Goal: Transaction & Acquisition: Book appointment/travel/reservation

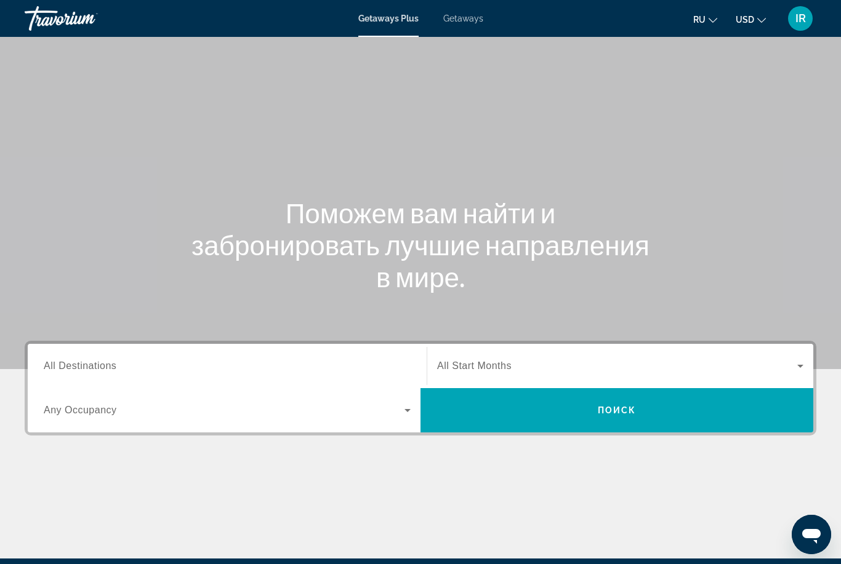
click at [98, 362] on span "All Destinations" at bounding box center [80, 366] width 73 height 10
click at [98, 362] on input "Destination All Destinations" at bounding box center [227, 366] width 367 height 15
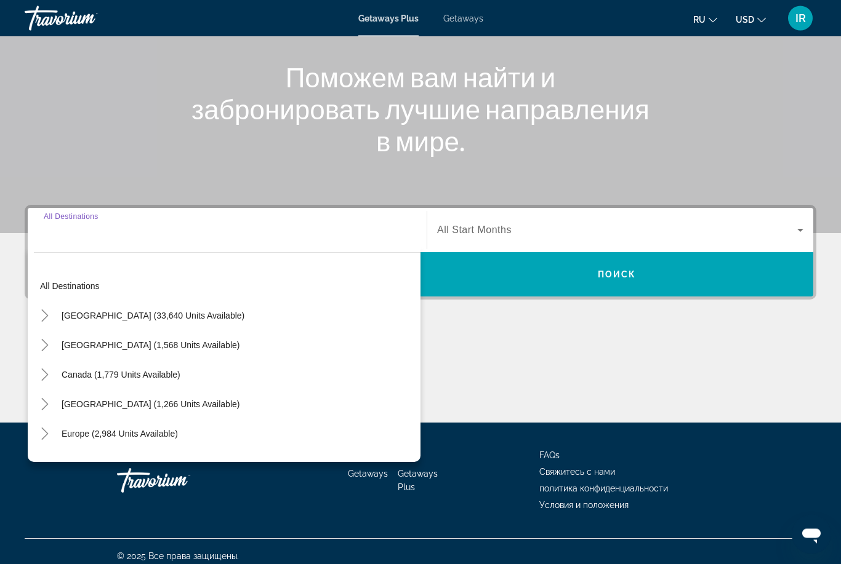
scroll to position [145, 0]
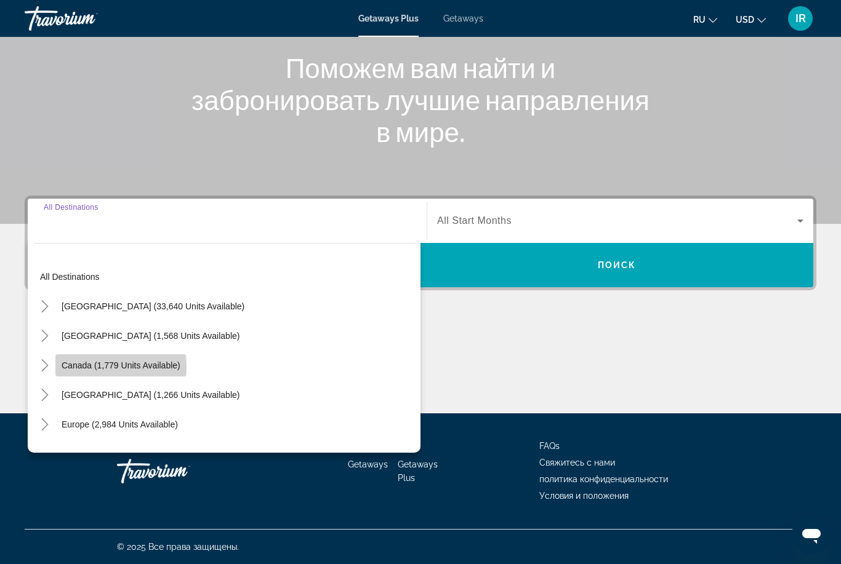
click at [112, 369] on span "Canada (1,779 units available)" at bounding box center [121, 366] width 119 height 10
type input "**********"
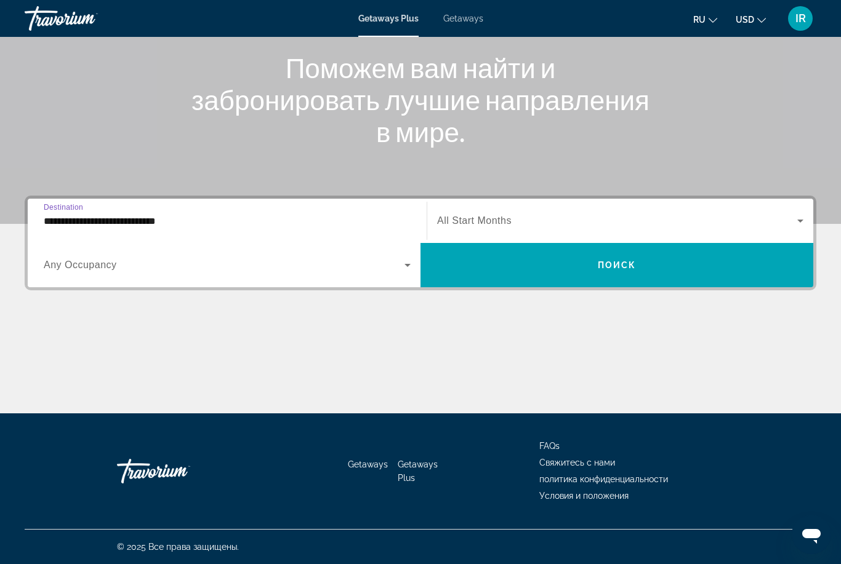
click at [508, 228] on span "Search widget" at bounding box center [617, 221] width 360 height 15
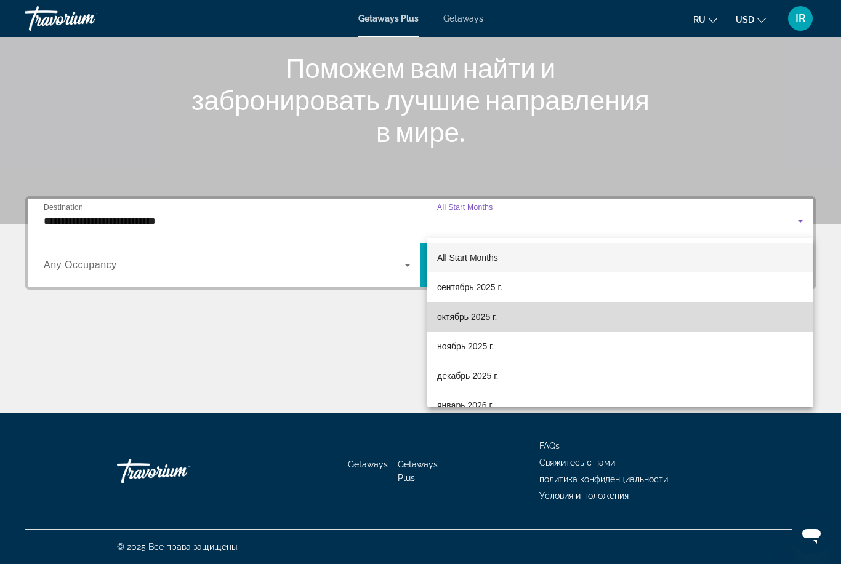
click at [497, 319] on span "октябрь 2025 г." at bounding box center [467, 317] width 60 height 15
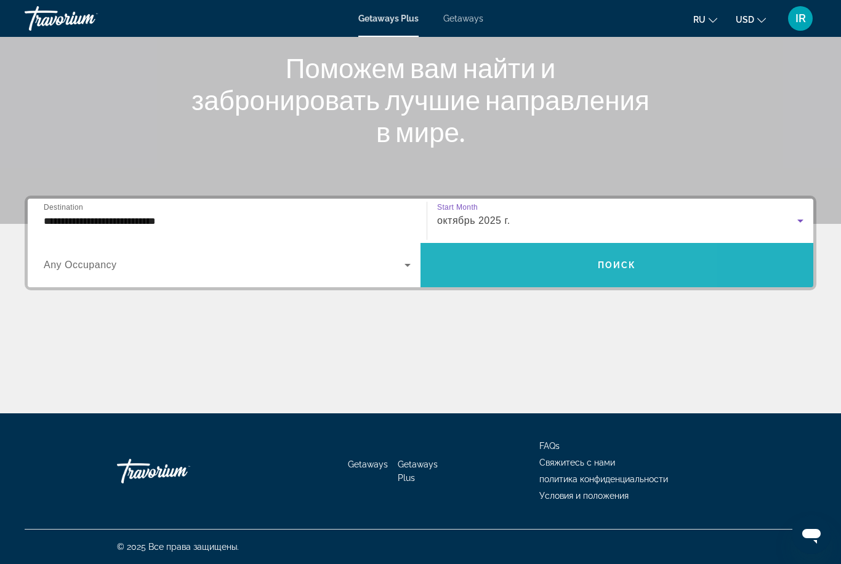
click at [532, 255] on span "Search widget" at bounding box center [616, 266] width 393 height 30
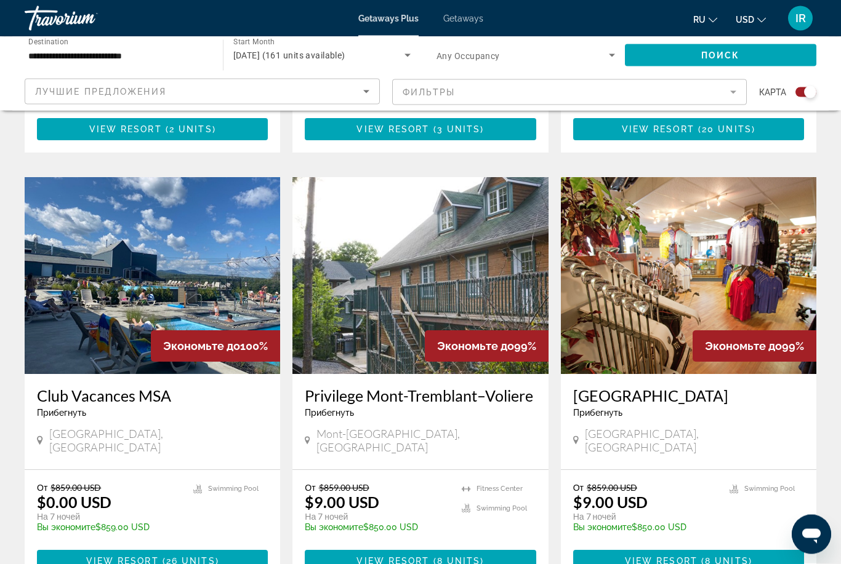
scroll to position [791, 0]
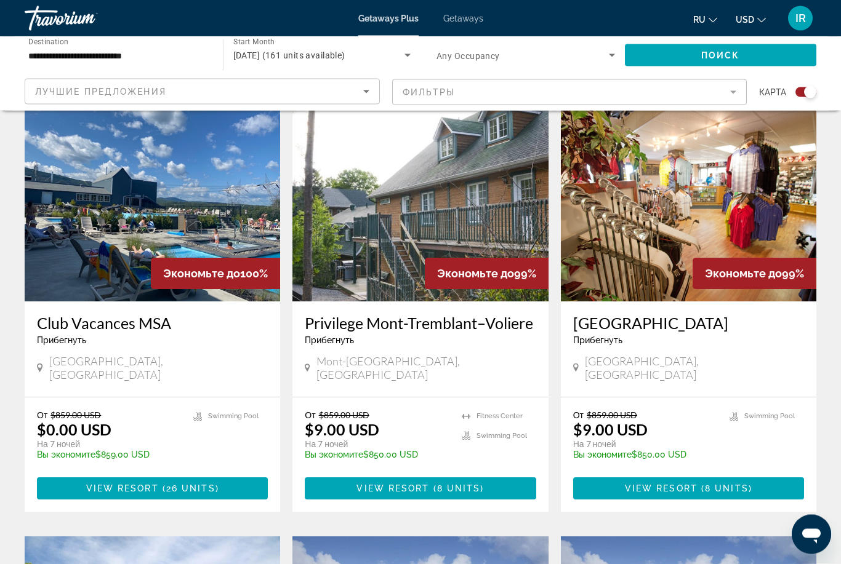
click at [135, 219] on img "Main content" at bounding box center [152, 203] width 255 height 197
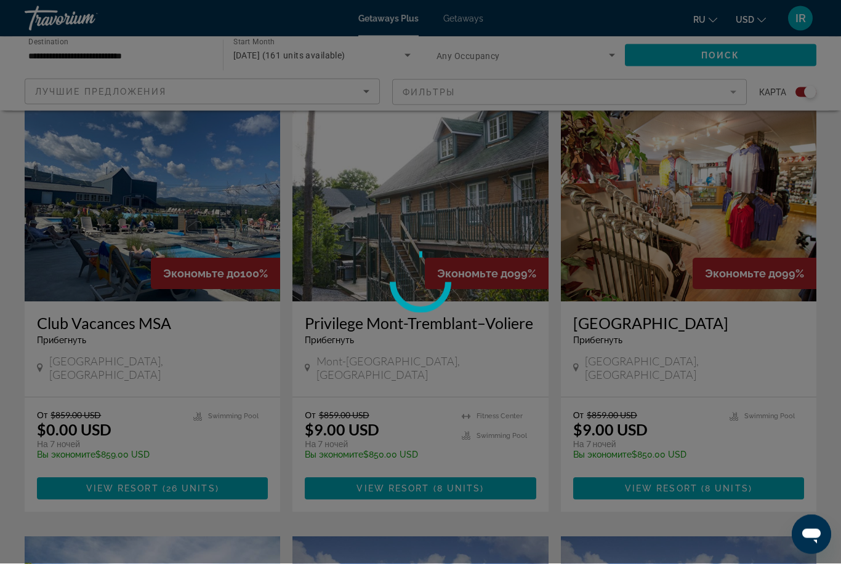
scroll to position [863, 0]
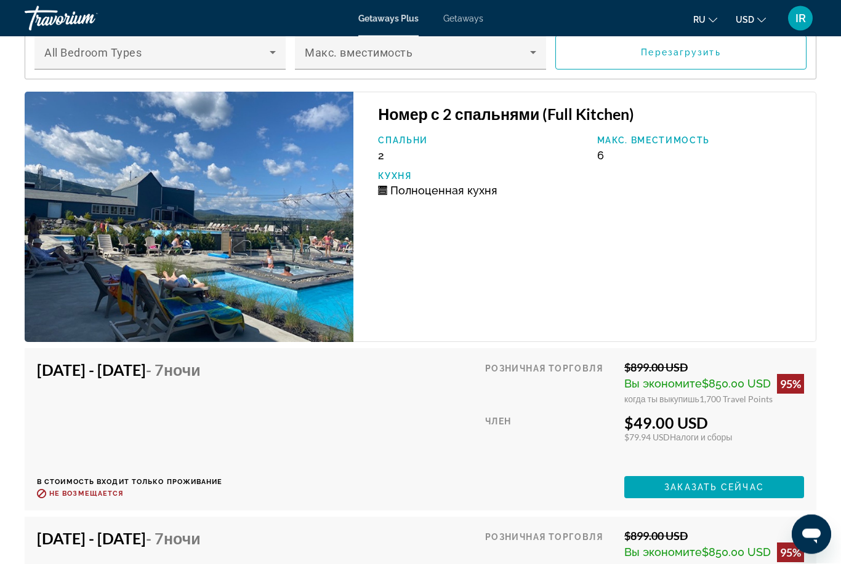
scroll to position [2564, 0]
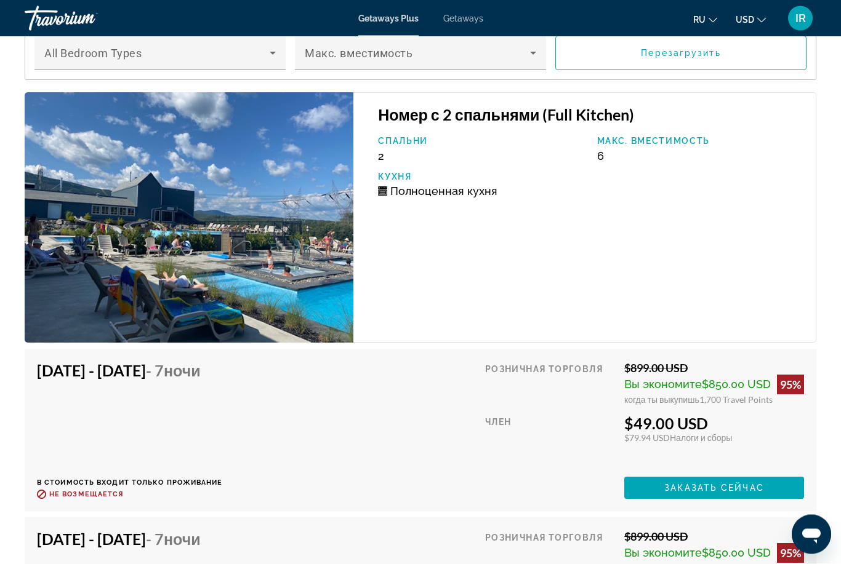
click at [420, 423] on div "Oct 17, 2025 - Oct 24, 2025 - 7 ночи В стоимость входит только проживание Возвр…" at bounding box center [420, 431] width 767 height 138
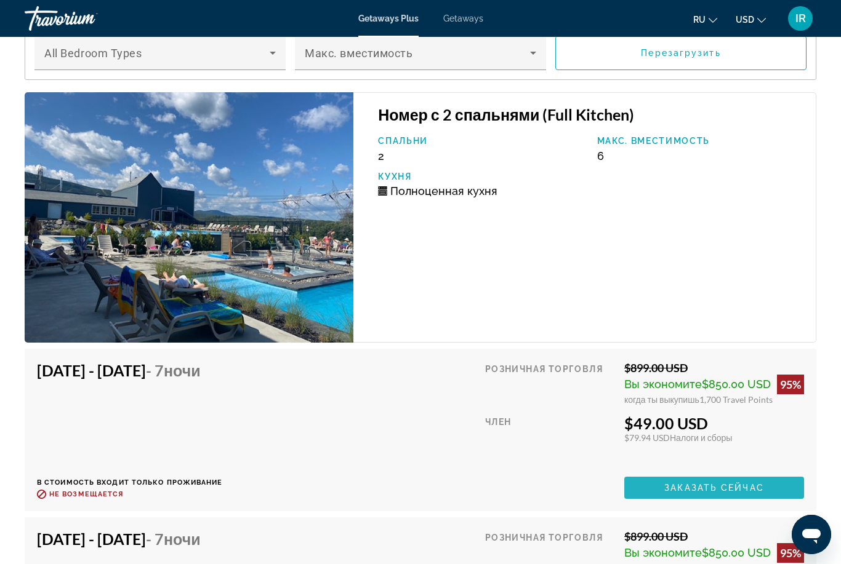
click at [712, 483] on span "Заказать сейчас" at bounding box center [714, 488] width 100 height 10
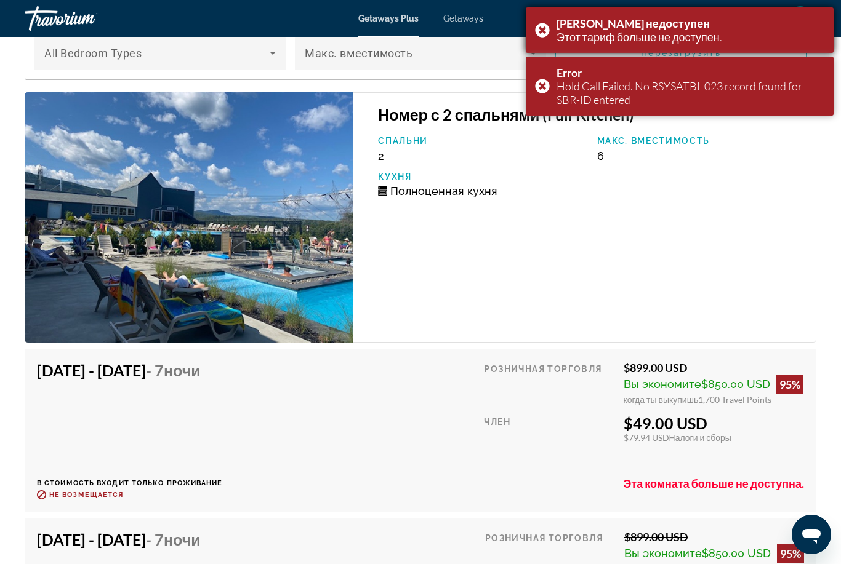
click at [541, 15] on div "Тариф недоступен Этот тариф больше не доступен." at bounding box center [680, 30] width 308 height 46
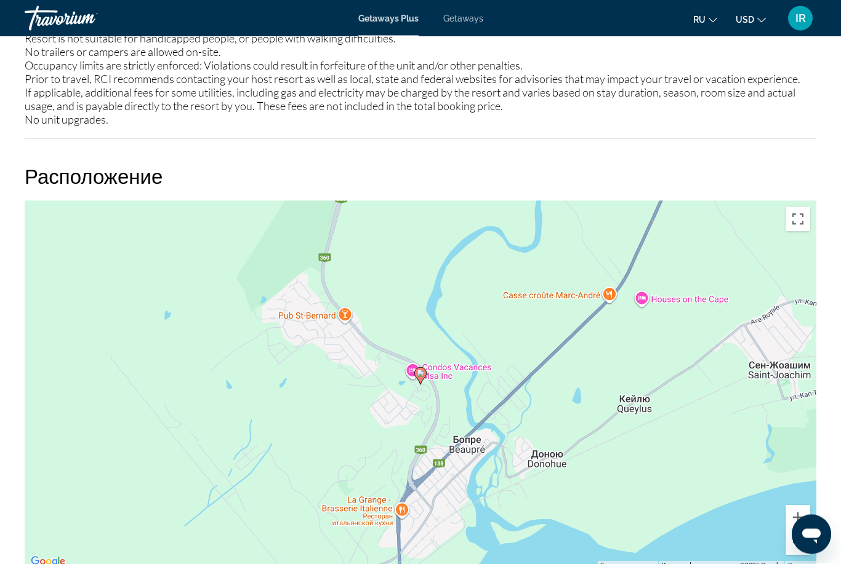
scroll to position [1933, 0]
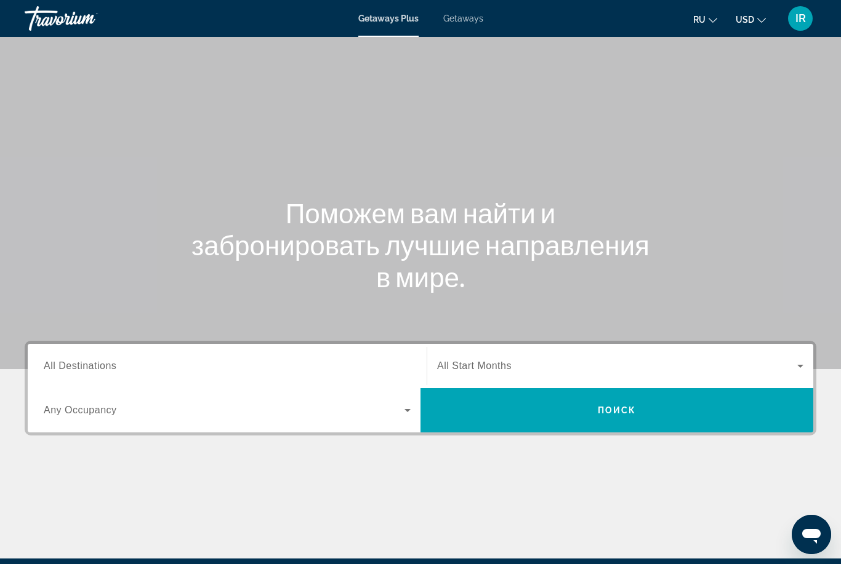
click at [89, 362] on span "All Destinations" at bounding box center [80, 366] width 73 height 10
click at [89, 362] on input "Destination All Destinations" at bounding box center [227, 366] width 367 height 15
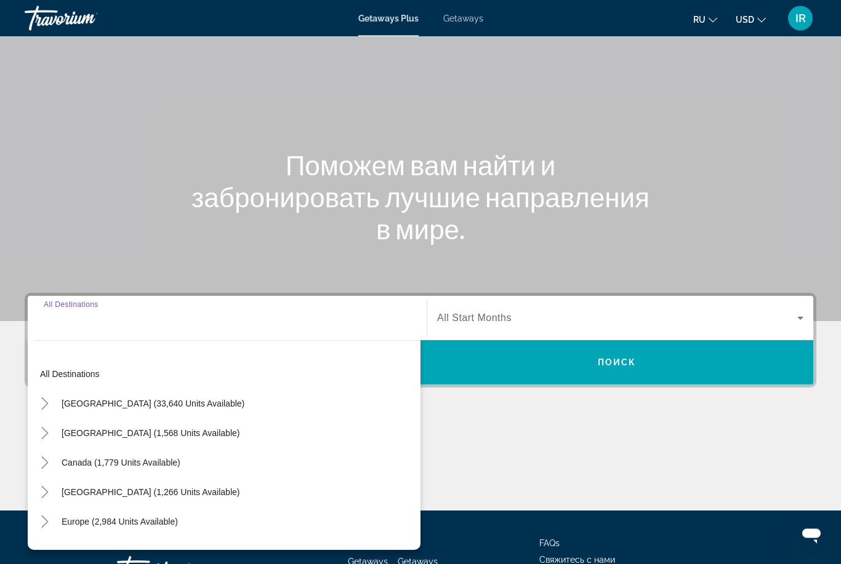
scroll to position [145, 0]
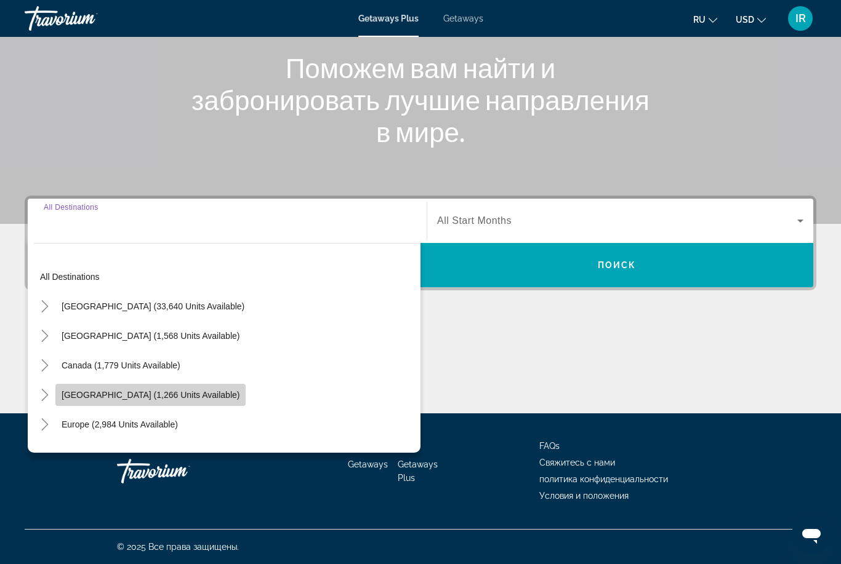
click at [98, 401] on span "Search widget" at bounding box center [150, 395] width 190 height 30
type input "**********"
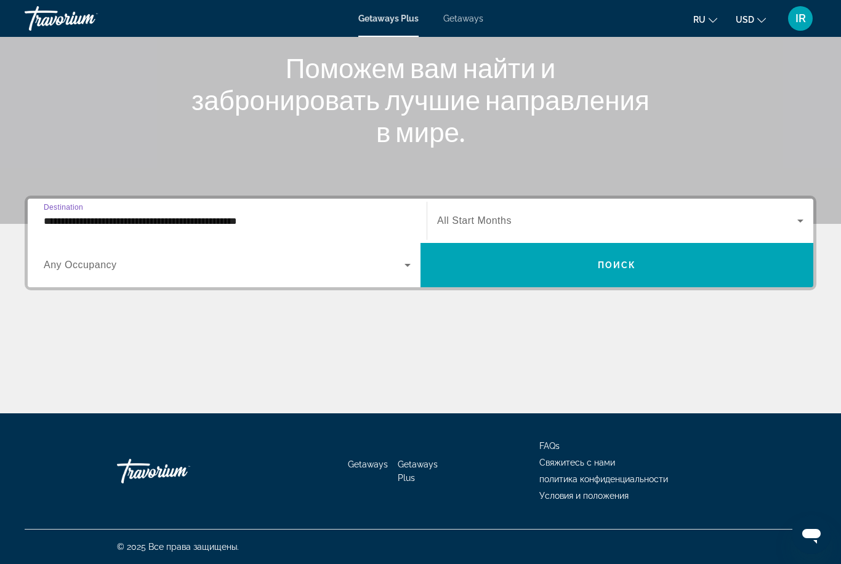
click at [544, 223] on span "Search widget" at bounding box center [617, 221] width 360 height 15
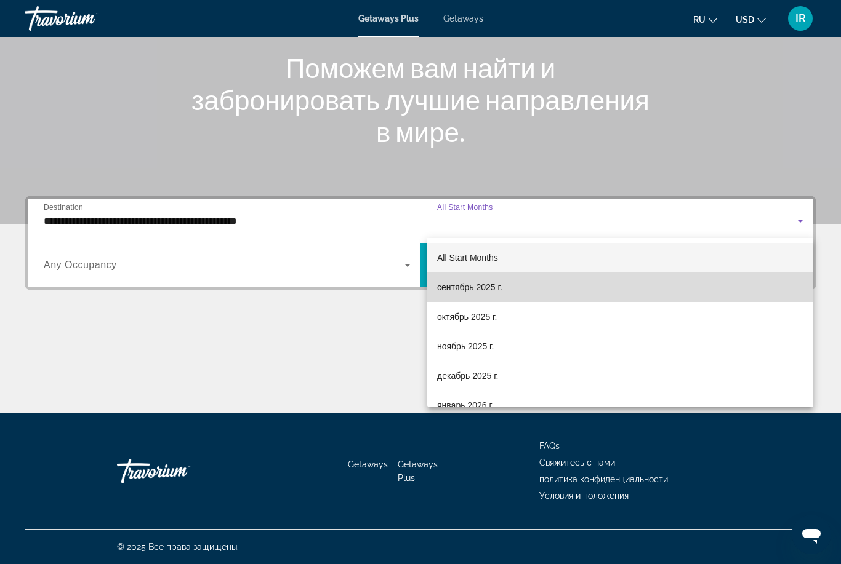
click at [531, 289] on mat-option "сентябрь 2025 г." at bounding box center [620, 288] width 386 height 30
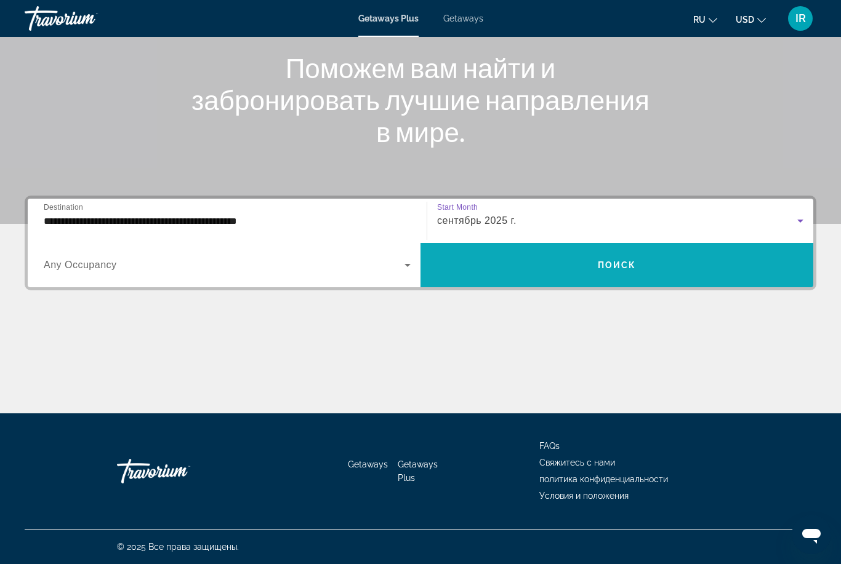
click at [555, 267] on span "Search widget" at bounding box center [616, 266] width 393 height 30
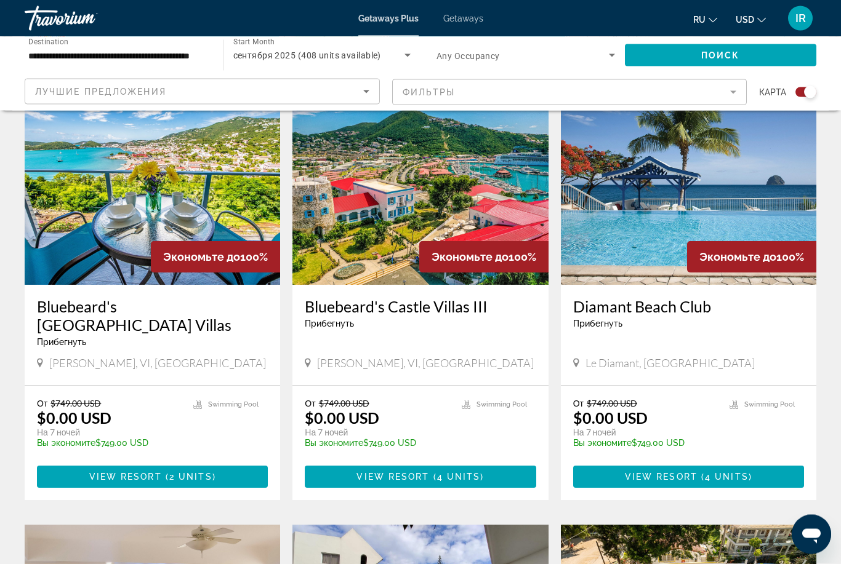
scroll to position [448, 0]
click at [124, 204] on img "Main content" at bounding box center [152, 186] width 255 height 197
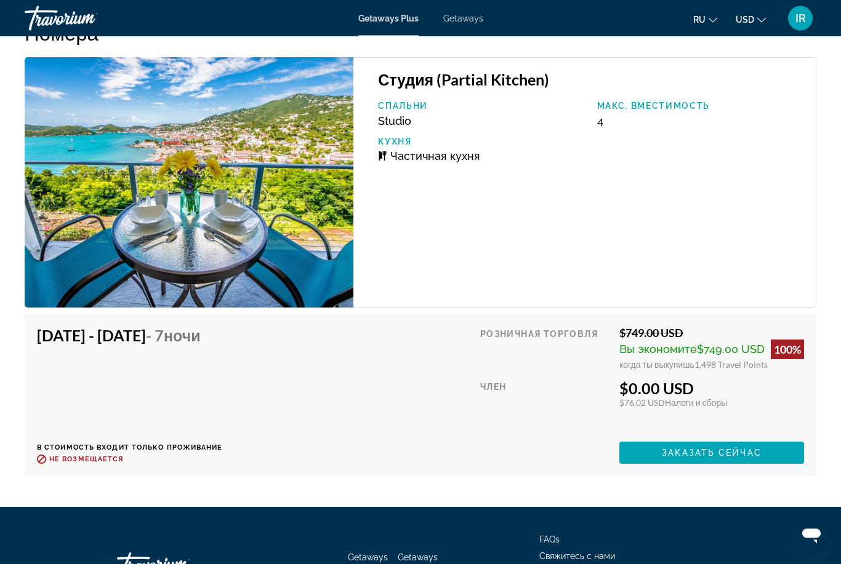
scroll to position [2148, 0]
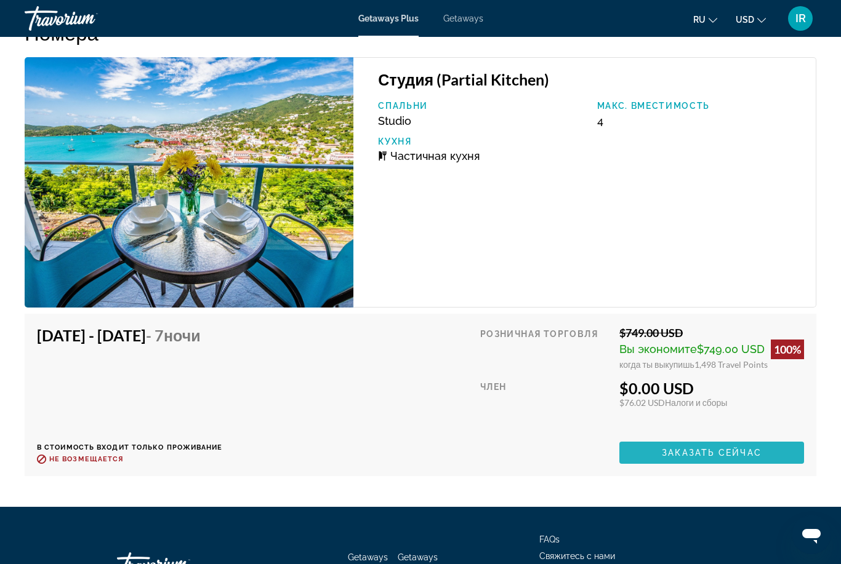
click at [736, 445] on span "Main content" at bounding box center [711, 453] width 185 height 30
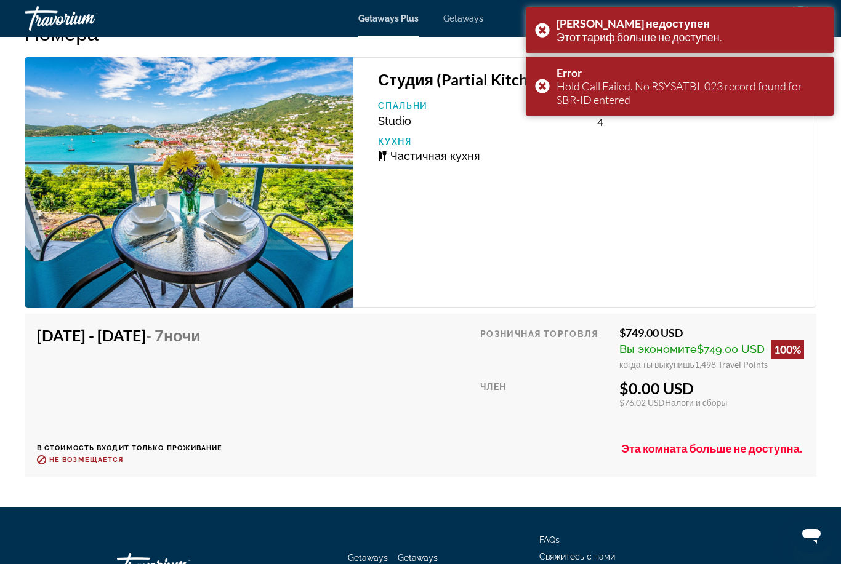
click at [616, 249] on div "Студия (Partial Kitchen) Спальни Studio Макс. вместимость 4 Кухня Частичная кух…" at bounding box center [584, 182] width 463 height 251
click at [383, 395] on div "Sep 27, 2025 - Oct 4, 2025 - 7 ночи В стоимость входит только проживание Возвра…" at bounding box center [420, 395] width 767 height 138
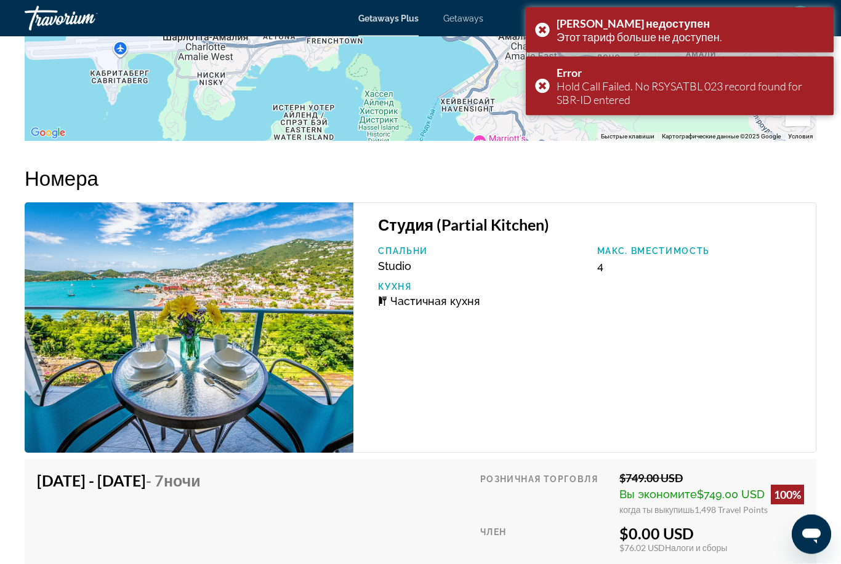
scroll to position [39, 0]
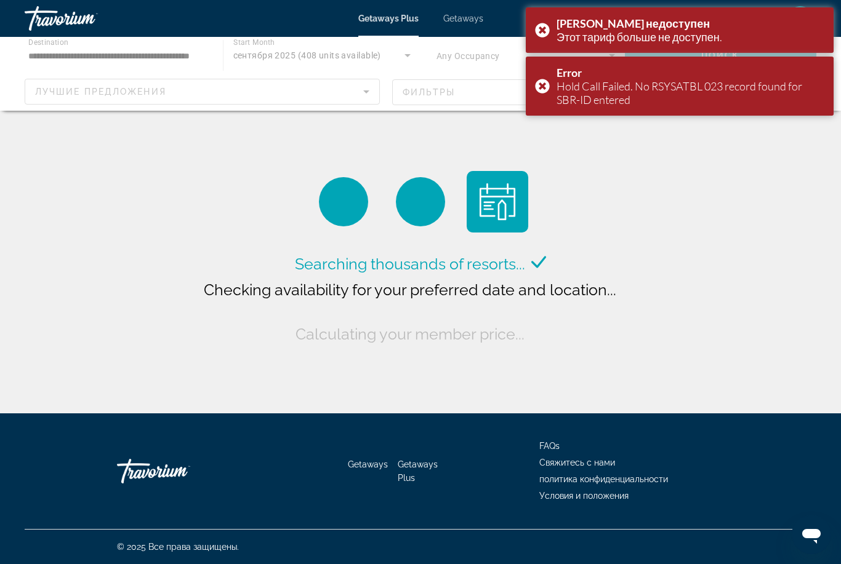
click at [87, 62] on div "Main content" at bounding box center [420, 74] width 841 height 74
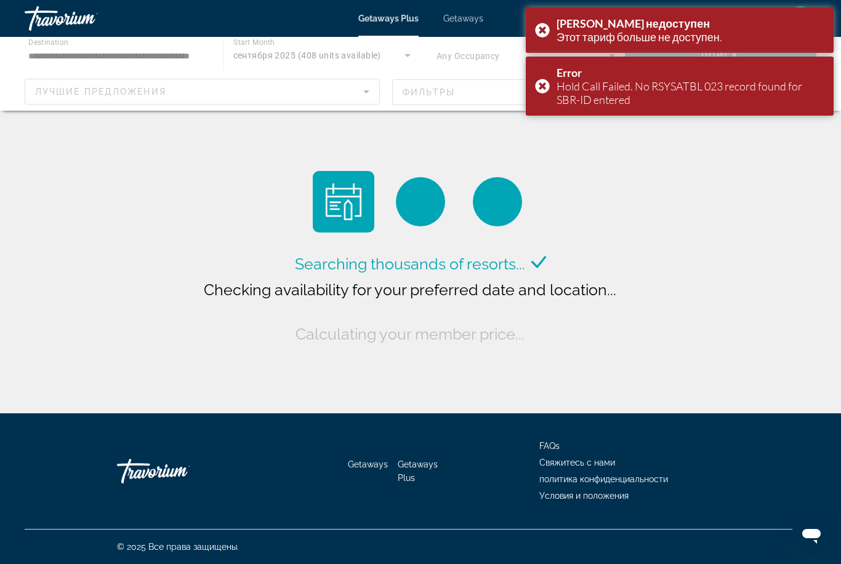
click at [94, 42] on div "Main content" at bounding box center [420, 74] width 841 height 74
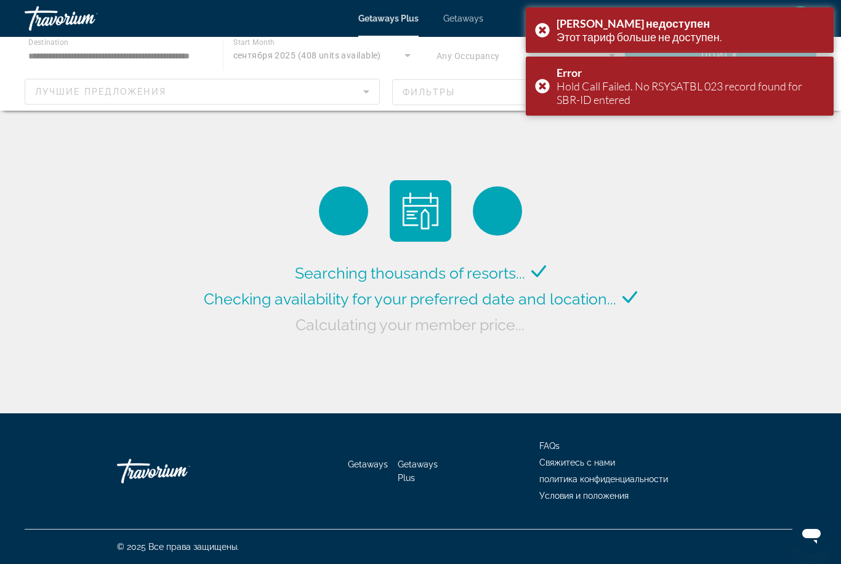
scroll to position [0, 0]
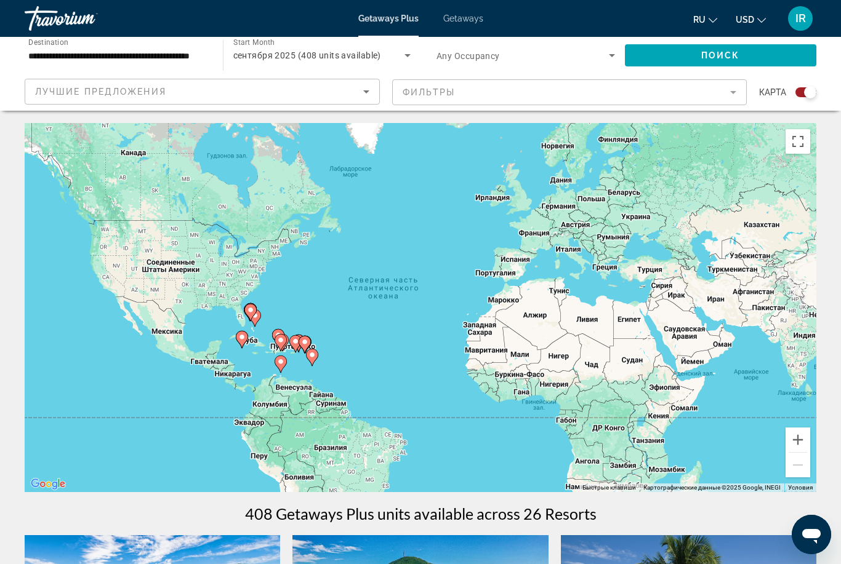
click at [82, 61] on input "**********" at bounding box center [117, 56] width 179 height 15
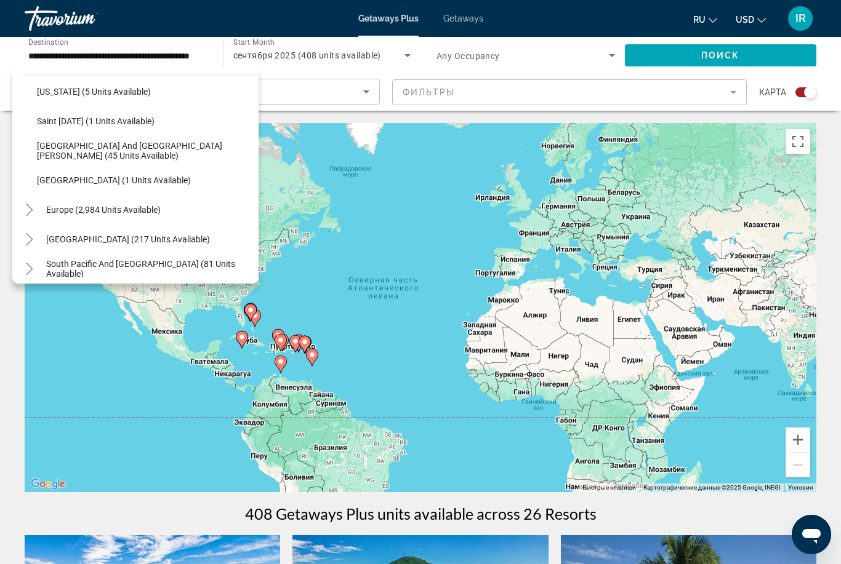
scroll to position [285, 0]
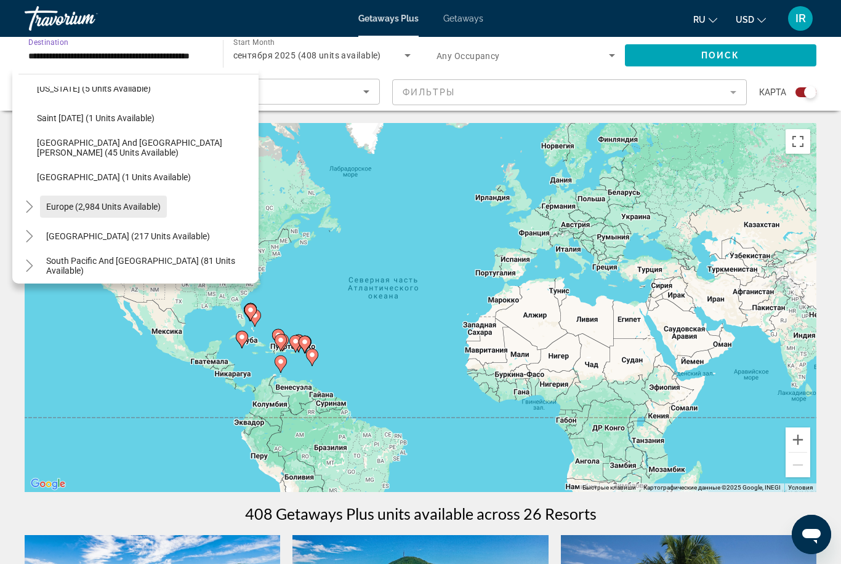
click at [53, 195] on span "Search widget" at bounding box center [103, 207] width 127 height 30
type input "**********"
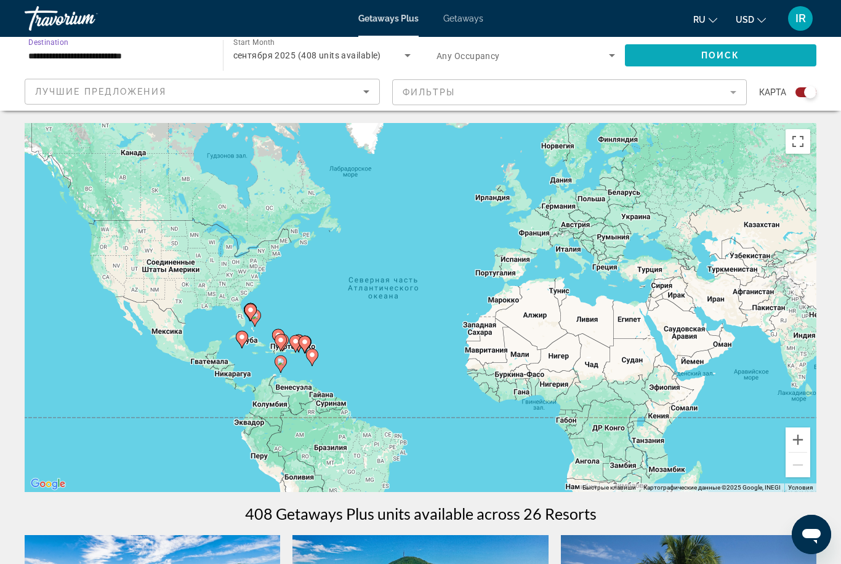
click at [710, 50] on span "Поиск" at bounding box center [720, 55] width 39 height 10
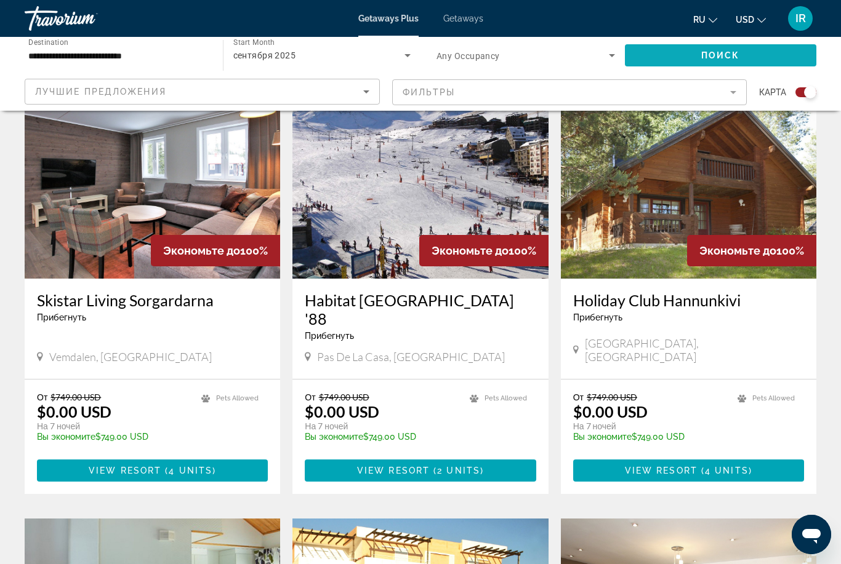
scroll to position [434, 0]
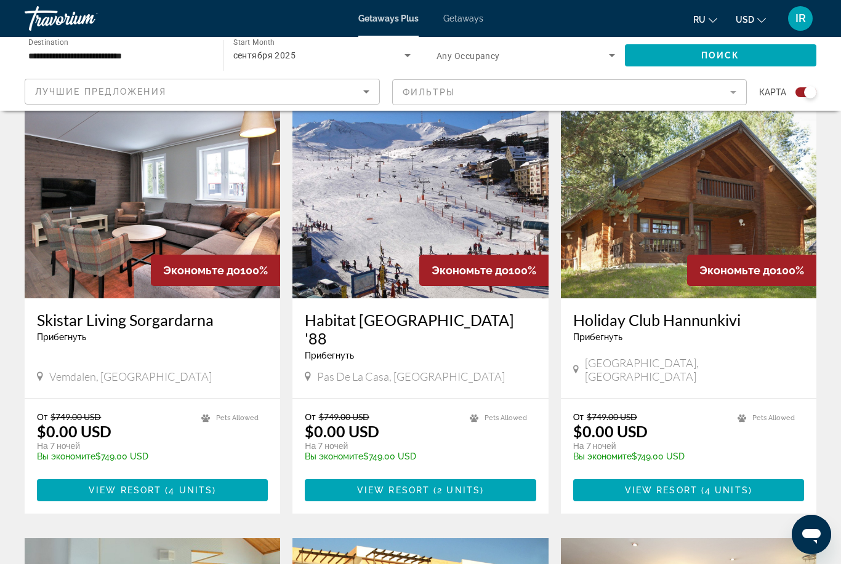
click at [403, 185] on img "Main content" at bounding box center [419, 200] width 255 height 197
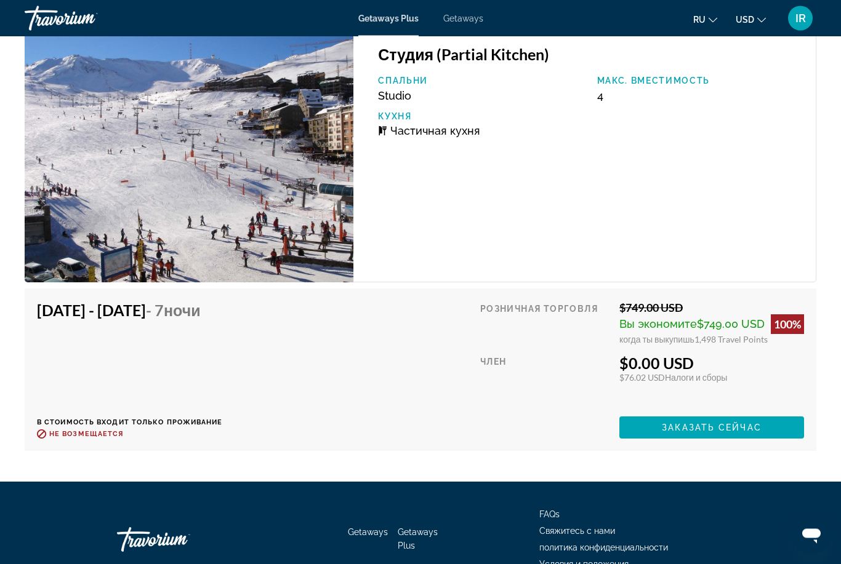
scroll to position [2313, 0]
click at [707, 413] on span "Main content" at bounding box center [711, 428] width 185 height 30
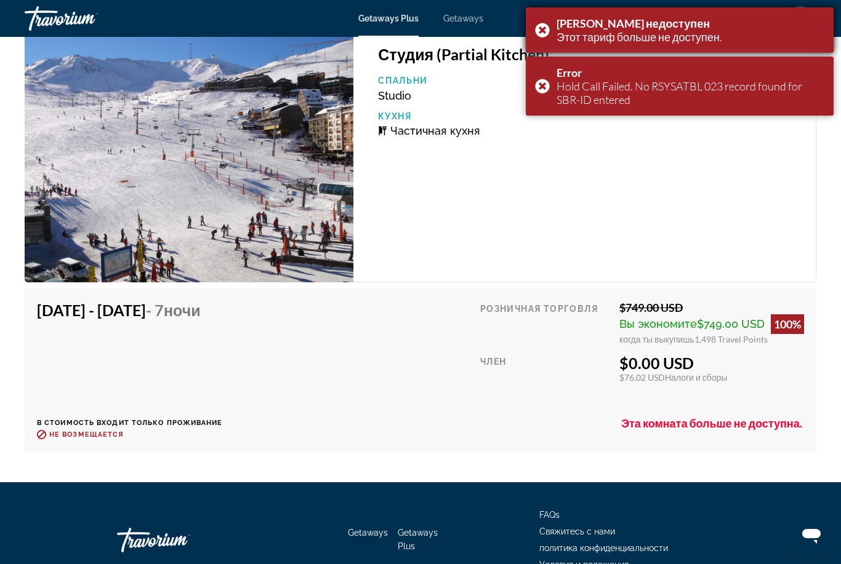
click at [544, 31] on div "Тариф недоступен Этот тариф больше не доступен." at bounding box center [680, 30] width 308 height 46
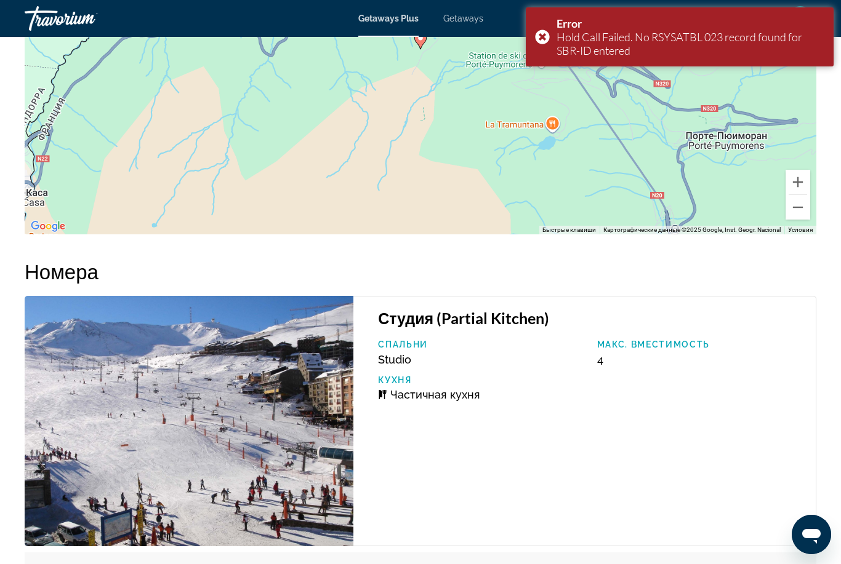
scroll to position [2042, 0]
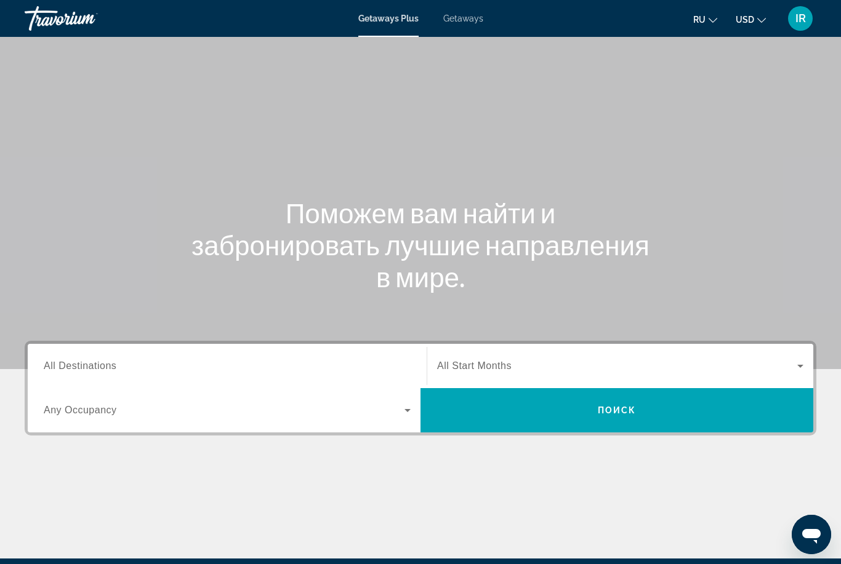
click at [466, 23] on span "Getaways" at bounding box center [463, 19] width 40 height 10
click at [161, 361] on input "Destination All Destinations" at bounding box center [227, 366] width 367 height 15
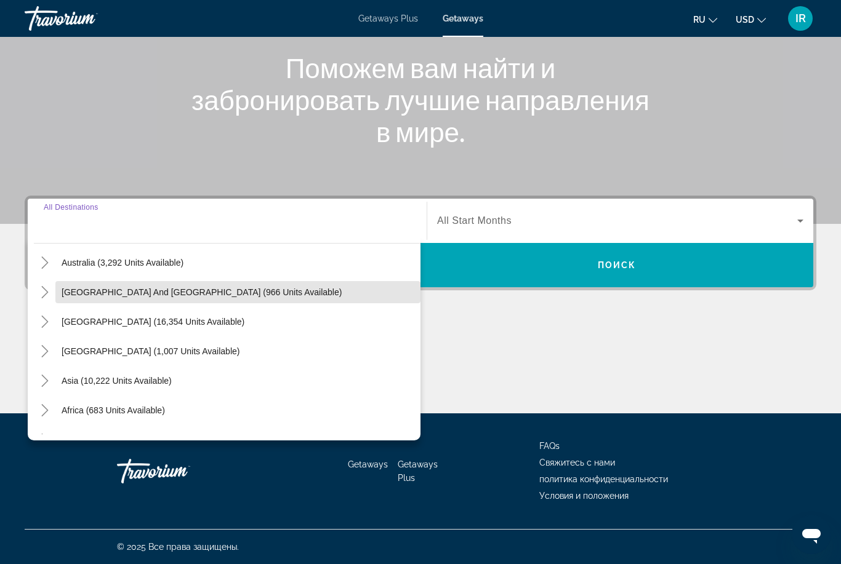
scroll to position [102, 0]
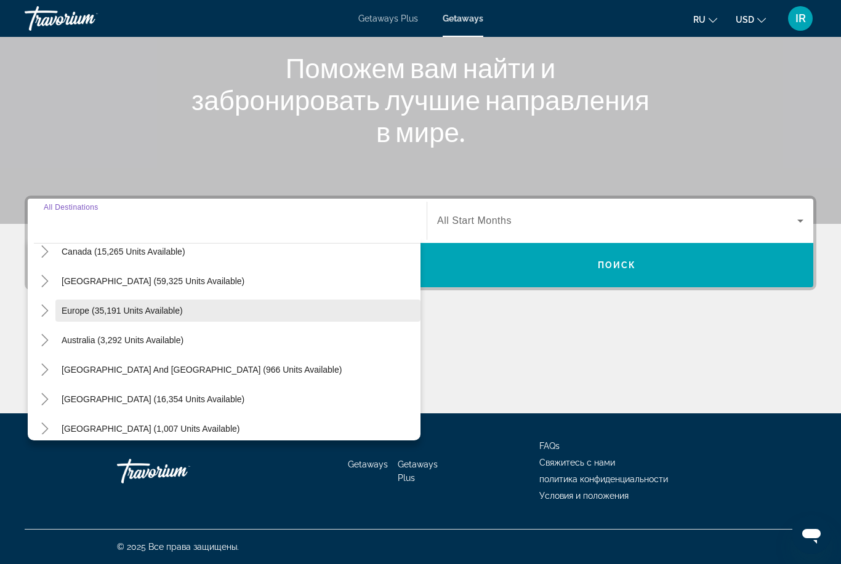
click at [137, 300] on span "Search widget" at bounding box center [237, 311] width 365 height 30
type input "**********"
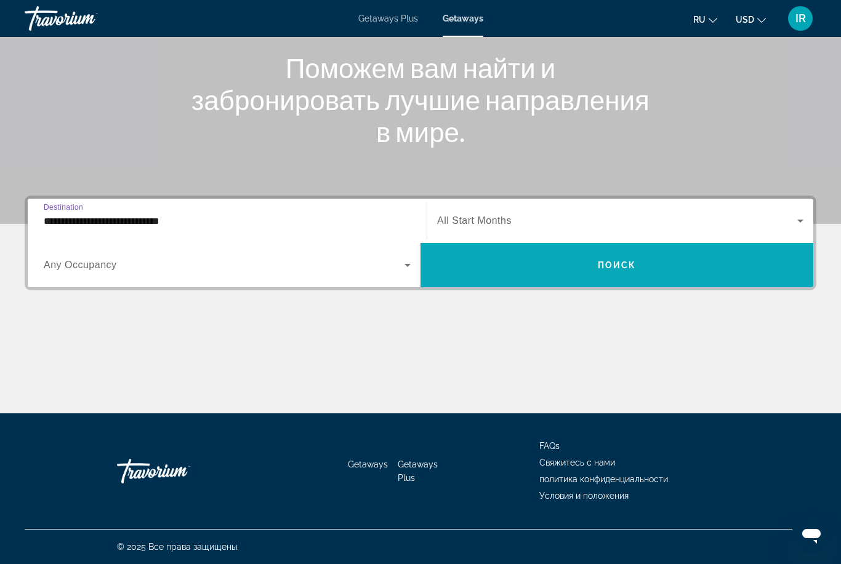
click at [561, 269] on span "Search widget" at bounding box center [616, 266] width 393 height 30
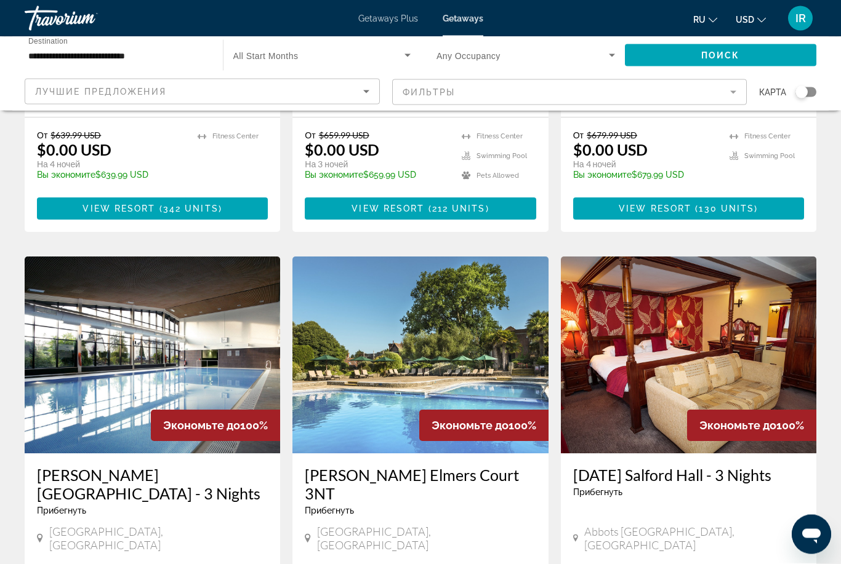
scroll to position [419, 0]
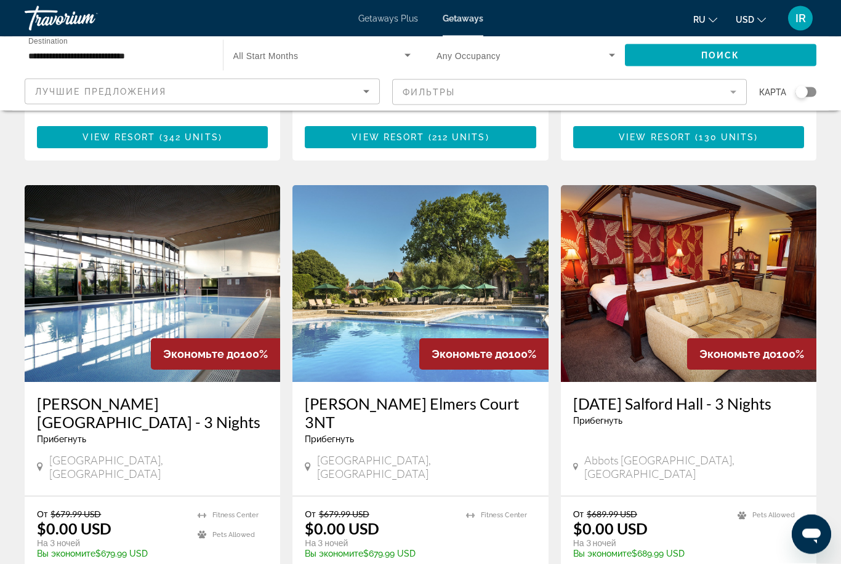
click at [106, 260] on img "Main content" at bounding box center [152, 284] width 255 height 197
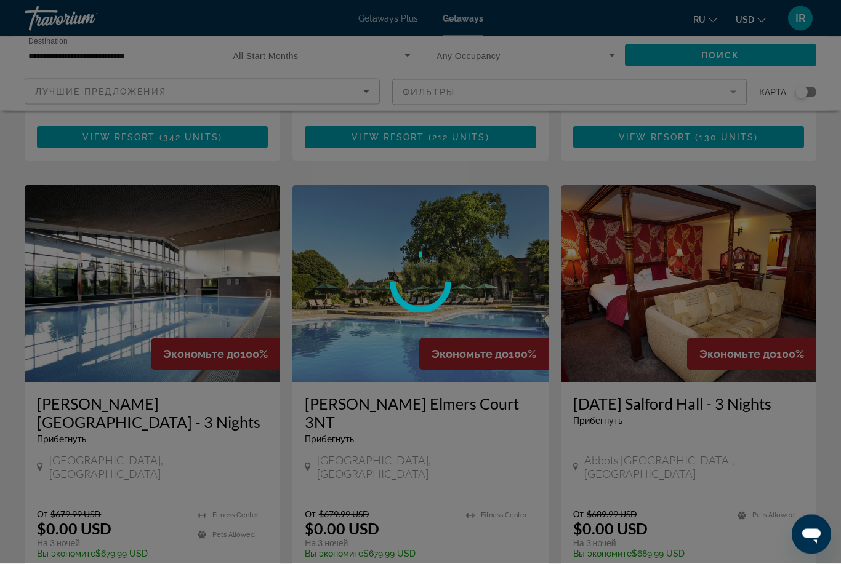
scroll to position [419, 0]
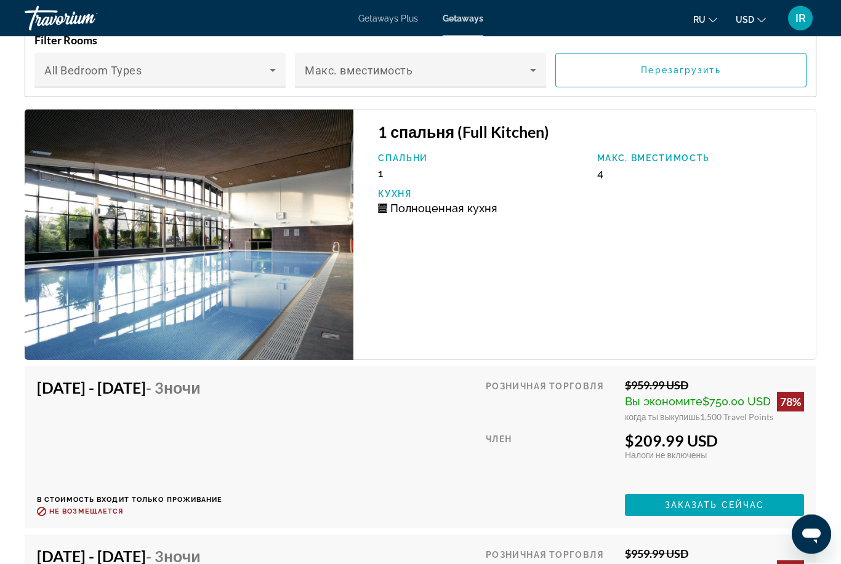
scroll to position [2229, 0]
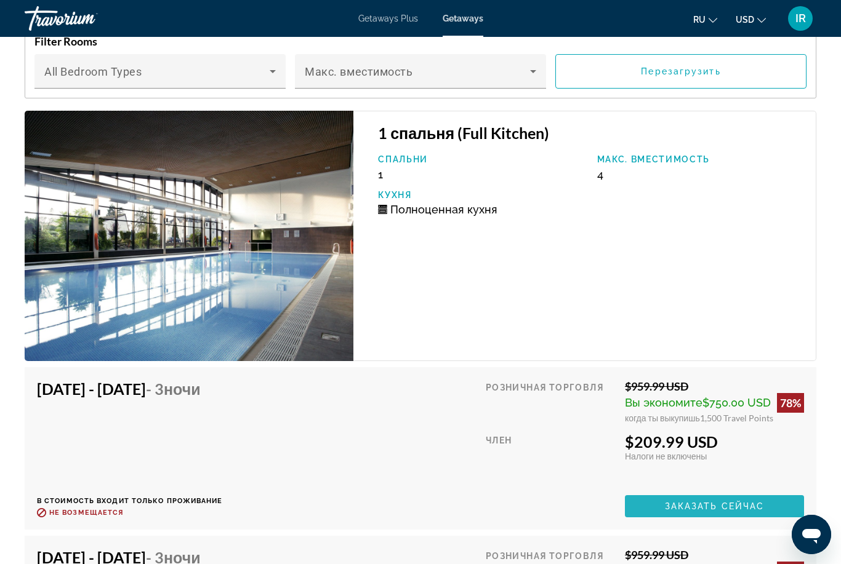
click at [727, 502] on span "Заказать сейчас" at bounding box center [715, 507] width 100 height 10
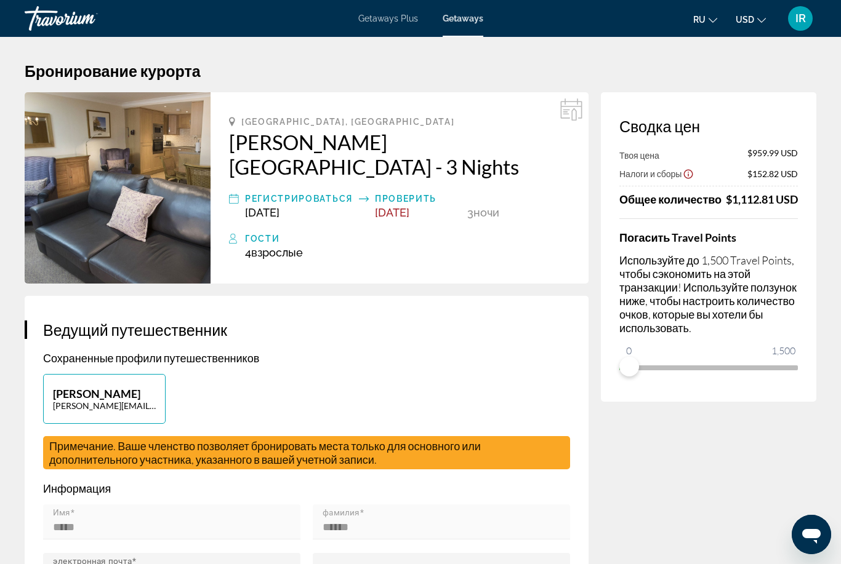
click at [656, 387] on div "Сводка цен Твоя цена $959.99 USD Налоги и сборы $152.82 USD Общее количество $1…" at bounding box center [708, 247] width 215 height 310
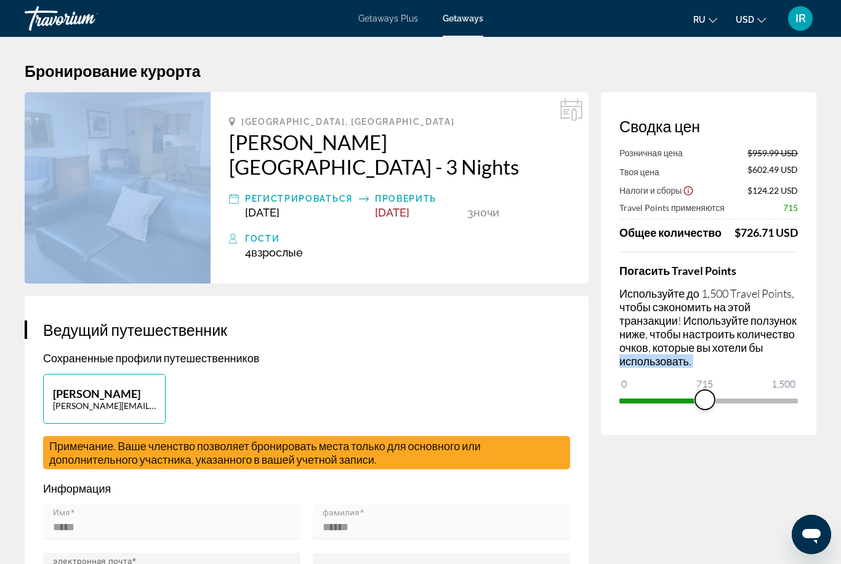
click at [703, 400] on span "ngx-slider" at bounding box center [705, 400] width 20 height 20
